Goal: Information Seeking & Learning: Learn about a topic

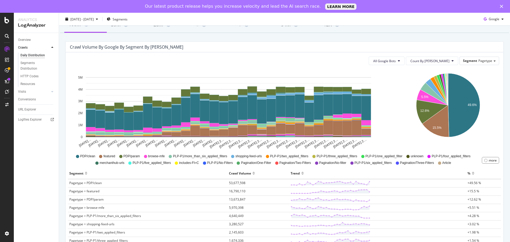
scroll to position [27, 0]
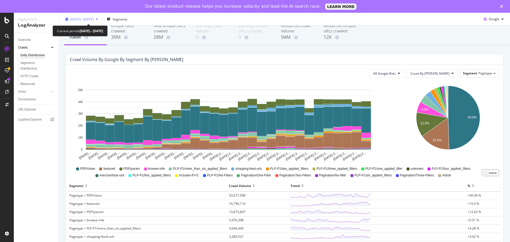
click at [85, 19] on span "[DATE] - [DATE]" at bounding box center [81, 19] width 23 height 5
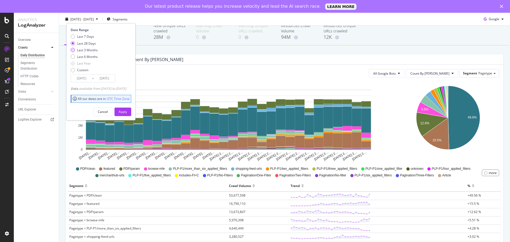
click at [79, 50] on div "Last 3 Months" at bounding box center [87, 50] width 21 height 5
type input "[DATE]"
click at [127, 111] on div "Apply" at bounding box center [123, 112] width 8 height 5
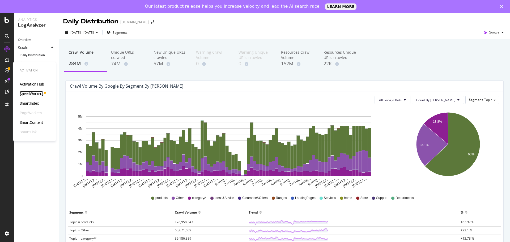
click at [32, 92] on div "SpeedWorkers" at bounding box center [32, 93] width 24 height 5
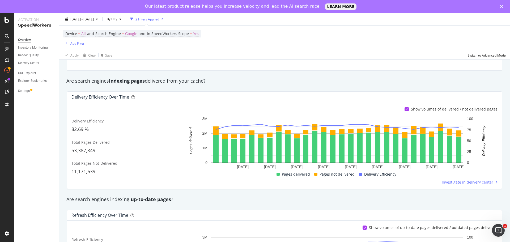
scroll to position [23, 0]
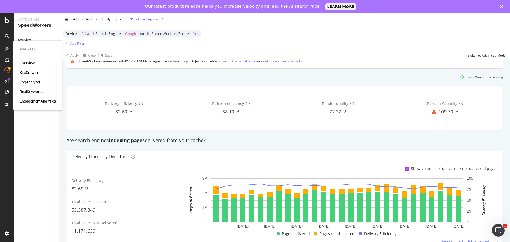
click at [25, 81] on div "LogAnalyzer" at bounding box center [30, 81] width 21 height 5
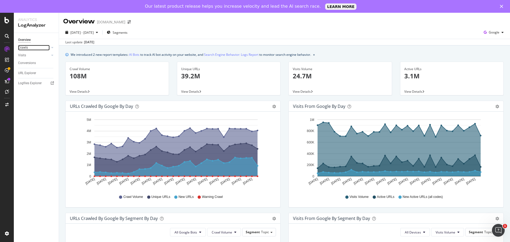
click at [29, 47] on link "Crawls" at bounding box center [34, 48] width 32 height 6
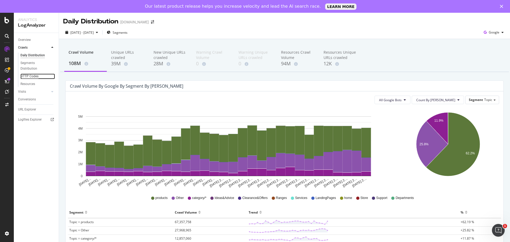
click at [28, 77] on div "HTTP Codes" at bounding box center [29, 77] width 18 height 6
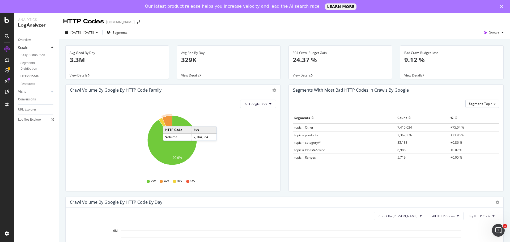
click at [169, 121] on icon "A chart." at bounding box center [167, 128] width 10 height 25
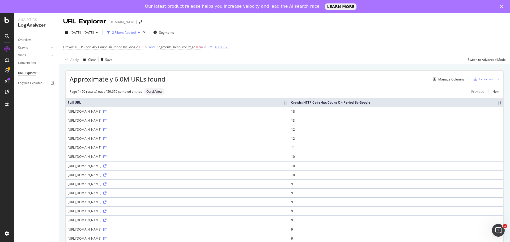
click at [214, 48] on div "button" at bounding box center [211, 46] width 7 height 3
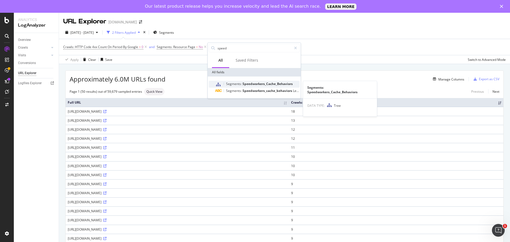
type input "speed"
click at [251, 85] on span "Speedworkers_Cache_Behaviors" at bounding box center [268, 84] width 50 height 5
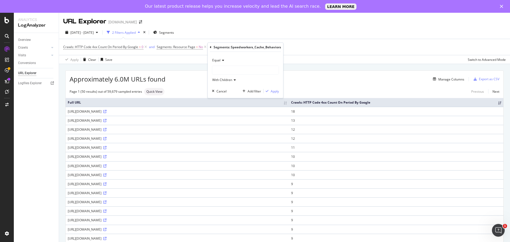
click at [228, 67] on div at bounding box center [245, 70] width 66 height 9
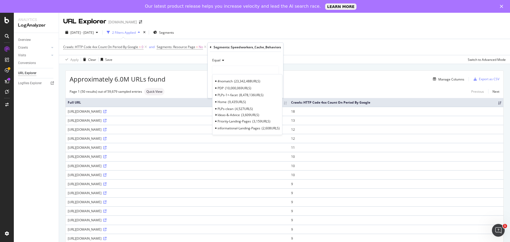
click at [260, 54] on div "Equal #nomatch 23,342,488 URLS PDP 10,000,069 URLS PLPs-1+-facet 8,478,136 URLS…" at bounding box center [245, 75] width 75 height 46
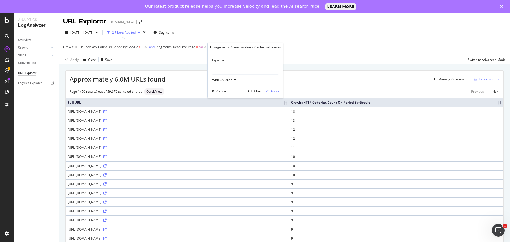
click at [214, 50] on div "Segments: Speedworkers_Cache_Behaviors" at bounding box center [245, 47] width 71 height 9
click at [213, 48] on div "Segments: Speedworkers_Cache_Behaviors" at bounding box center [245, 47] width 71 height 9
click at [209, 47] on div "Segments: Speedworkers_Cache_Behaviors Equal With Children Cancel Add filter Ap…" at bounding box center [245, 70] width 75 height 55
click at [211, 48] on icon at bounding box center [211, 47] width 2 height 3
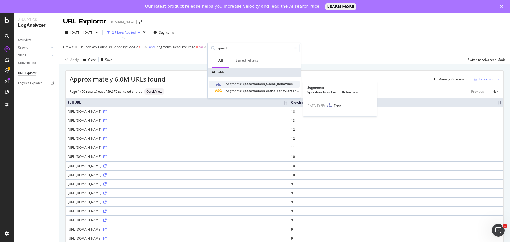
click at [255, 85] on span "Speedworkers_Cache_Behaviors" at bounding box center [268, 84] width 50 height 5
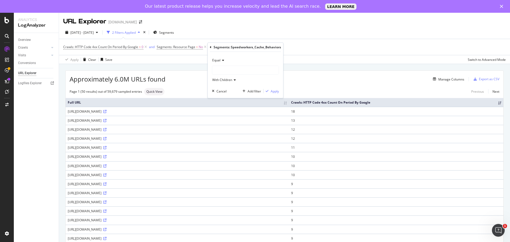
click at [232, 72] on div at bounding box center [245, 70] width 66 height 9
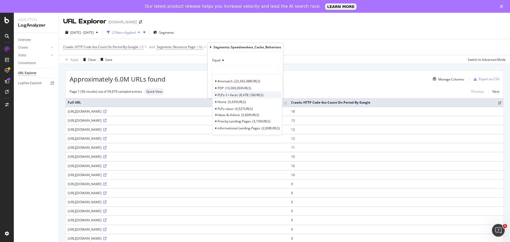
click at [268, 95] on div "PLPs-1+-facet 8,478,136 URLS" at bounding box center [248, 94] width 68 height 7
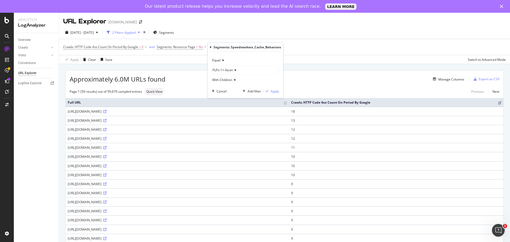
click at [238, 69] on div "PLPs-1+-facet" at bounding box center [245, 70] width 66 height 9
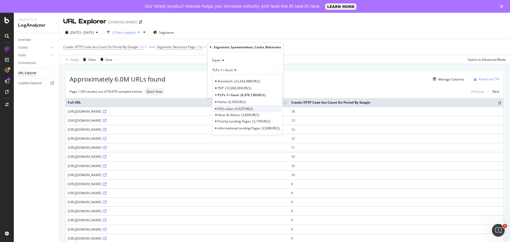
click at [238, 108] on span "4,527 URLS" at bounding box center [244, 109] width 18 height 5
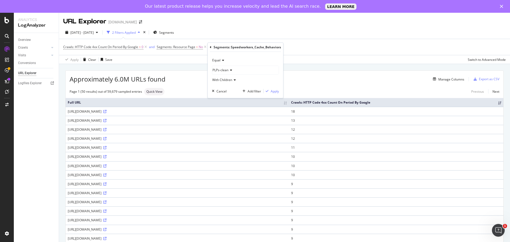
click at [230, 70] on icon at bounding box center [231, 70] width 4 height 3
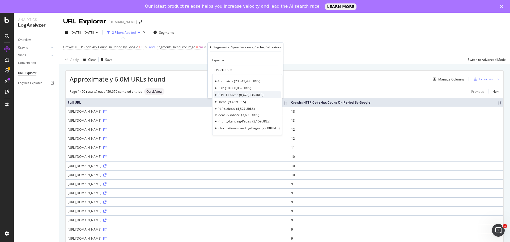
click at [244, 96] on span "8,478,136 URLS" at bounding box center [251, 95] width 24 height 5
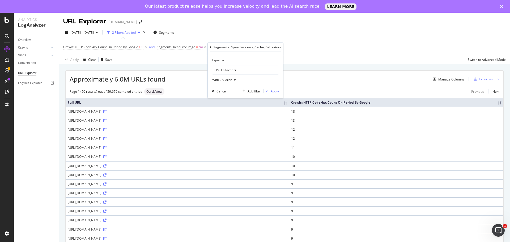
click at [275, 92] on div "Apply" at bounding box center [275, 91] width 8 height 5
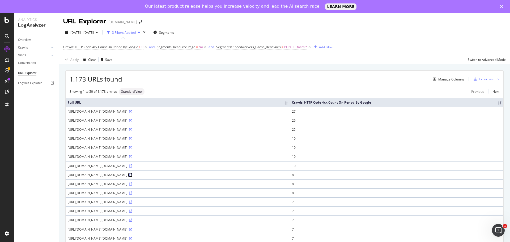
click at [132, 175] on icon at bounding box center [130, 175] width 3 height 3
click at [132, 110] on icon at bounding box center [130, 111] width 3 height 3
